Goal: Task Accomplishment & Management: Manage account settings

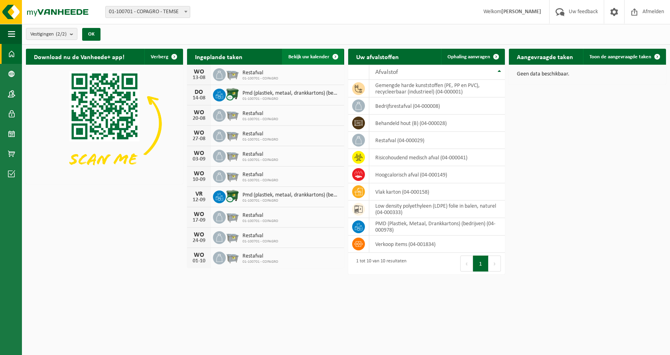
click at [329, 55] on span at bounding box center [336, 57] width 16 height 16
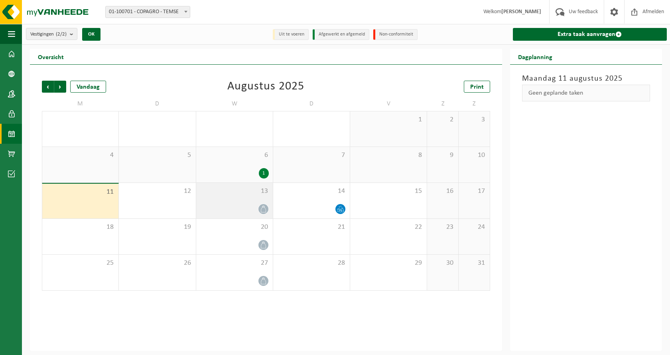
click at [262, 211] on icon at bounding box center [263, 208] width 7 height 7
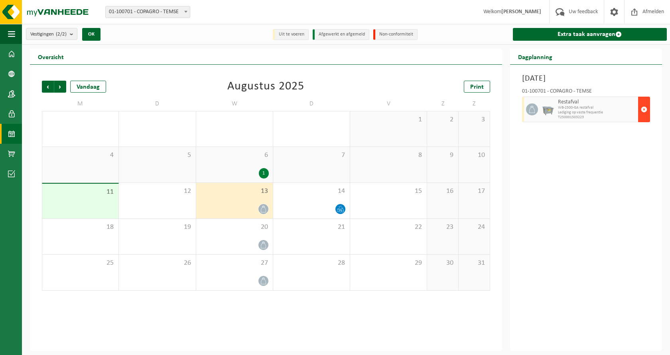
click at [646, 108] on button "button" at bounding box center [644, 110] width 12 height 26
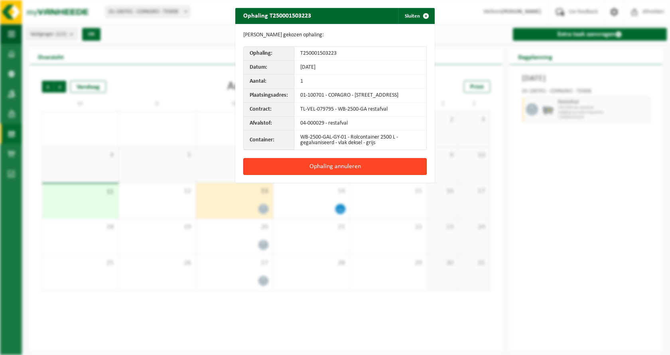
click at [334, 173] on button "Ophaling annuleren" at bounding box center [335, 166] width 184 height 17
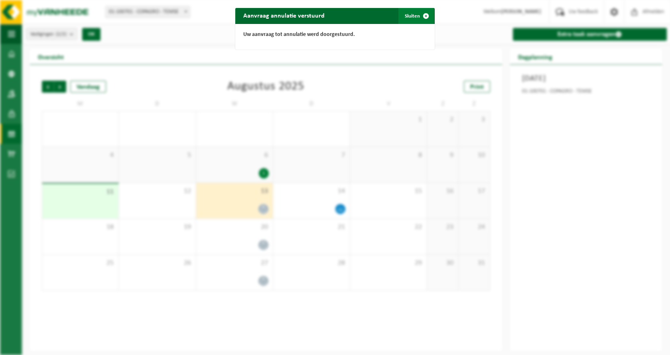
click at [414, 14] on button "Sluiten" at bounding box center [417, 16] width 36 height 16
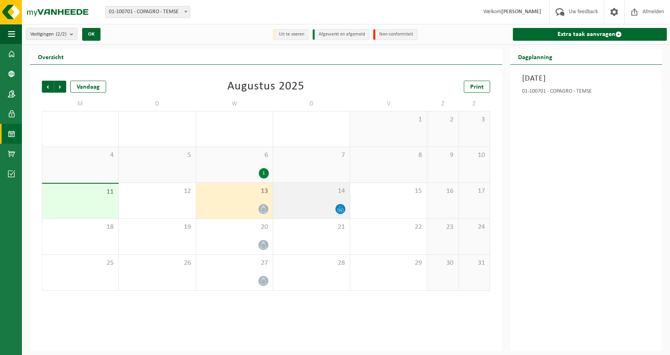
click at [335, 208] on span at bounding box center [340, 209] width 10 height 10
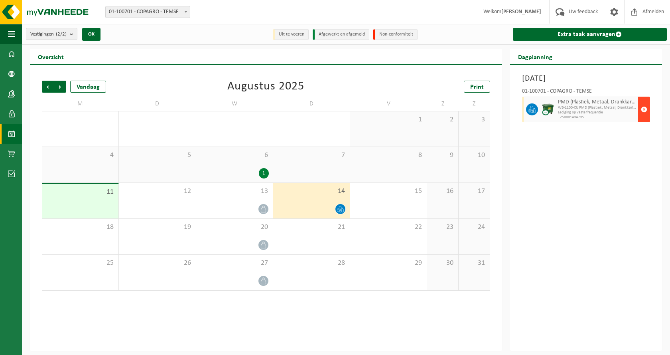
click at [645, 110] on span "button" at bounding box center [644, 109] width 6 height 16
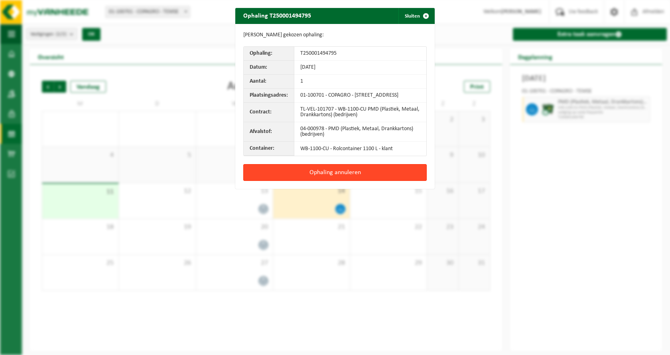
click at [331, 181] on button "Ophaling annuleren" at bounding box center [335, 172] width 184 height 17
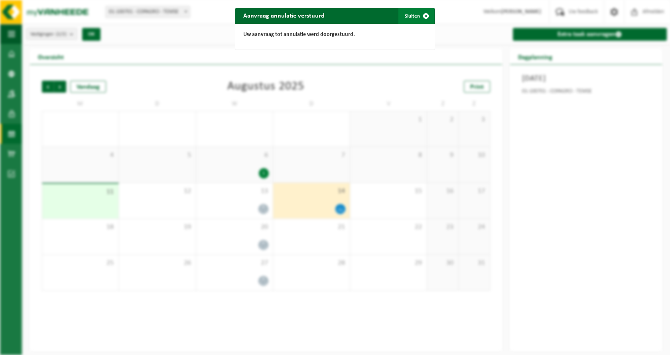
click at [413, 22] on button "Sluiten" at bounding box center [417, 16] width 36 height 16
